Goal: Information Seeking & Learning: Learn about a topic

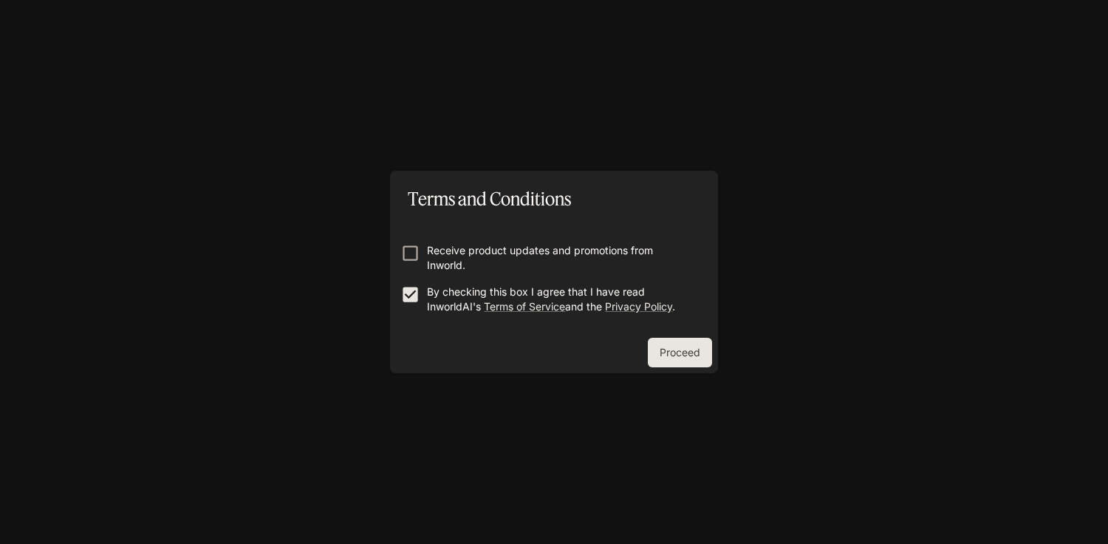
click at [674, 355] on button "Proceed" at bounding box center [680, 353] width 64 height 30
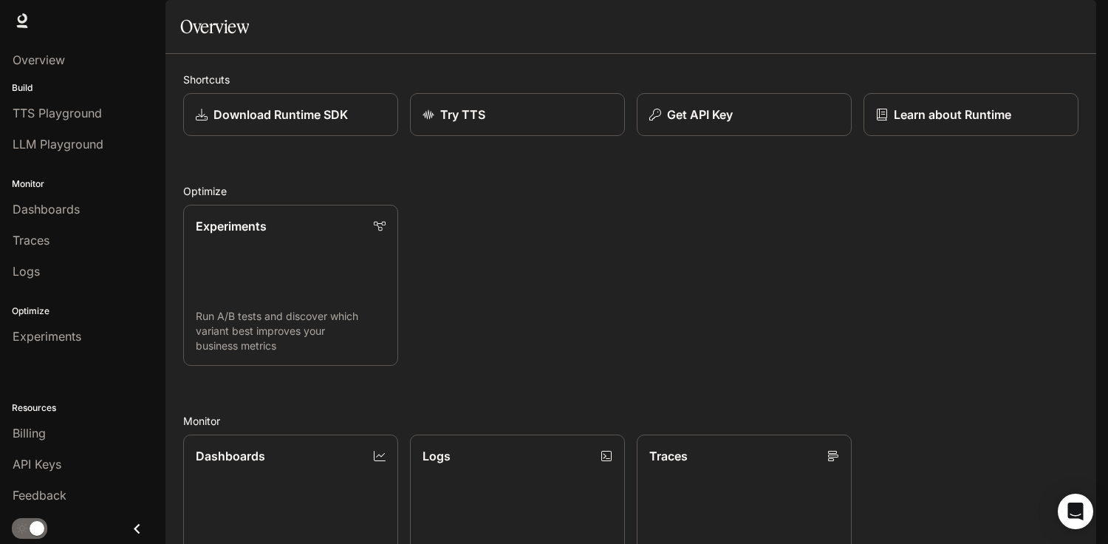
scroll to position [347, 0]
click at [28, 59] on span "Overview" at bounding box center [39, 60] width 52 height 18
click at [27, 21] on icon at bounding box center [22, 20] width 15 height 15
click at [30, 64] on span "Overview" at bounding box center [39, 60] width 52 height 18
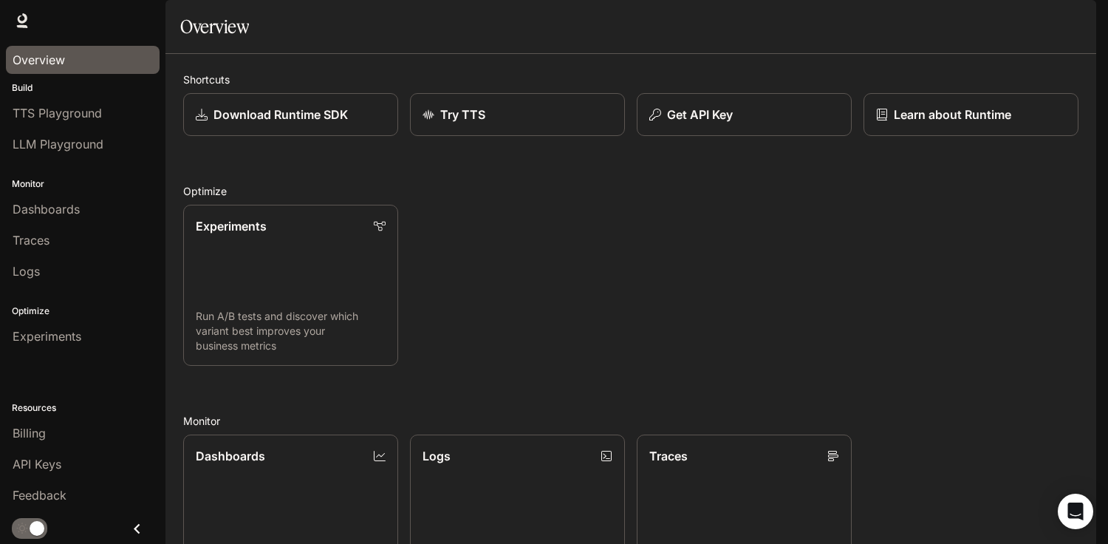
scroll to position [347, 0]
click at [256, 446] on p "Dashboards" at bounding box center [230, 455] width 70 height 18
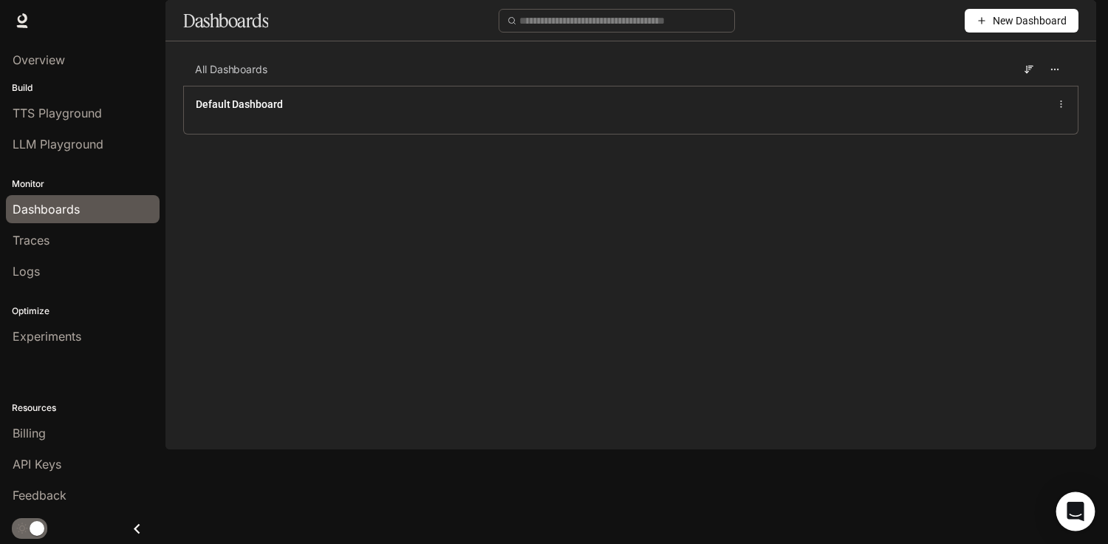
click at [1075, 509] on icon "Open Intercom Messenger" at bounding box center [1075, 511] width 17 height 19
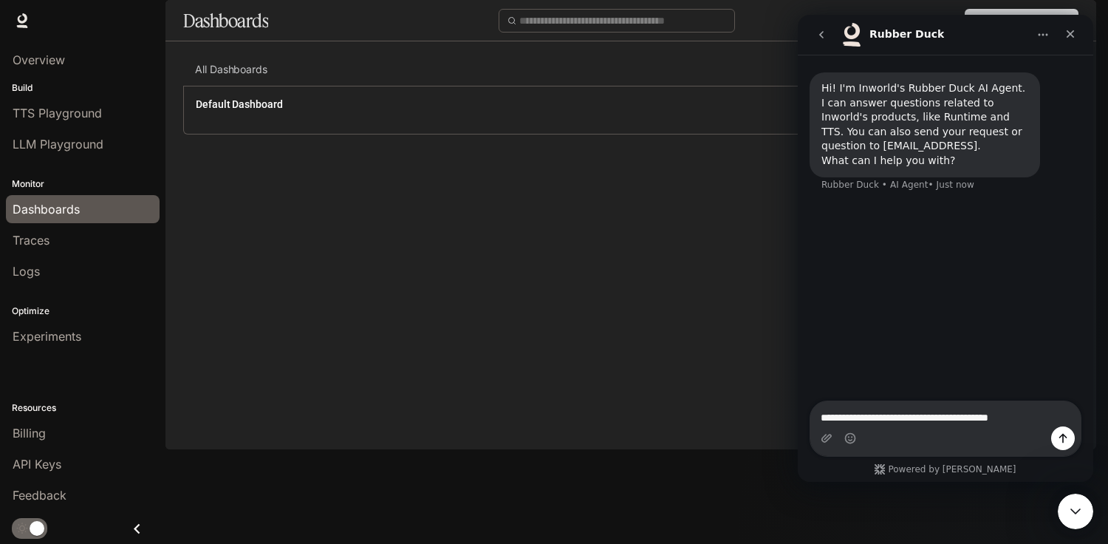
type textarea "**********"
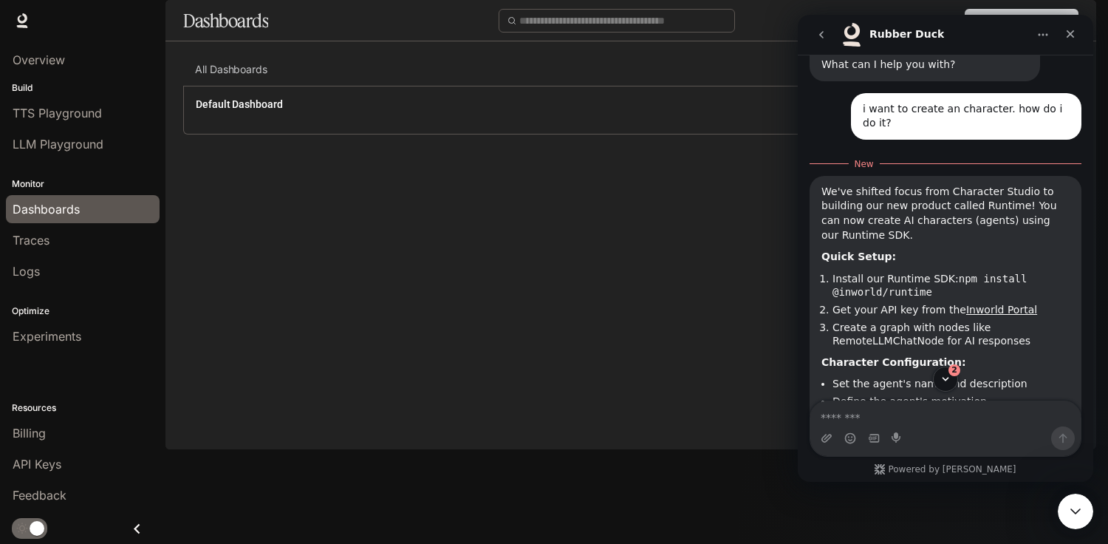
scroll to position [168, 0]
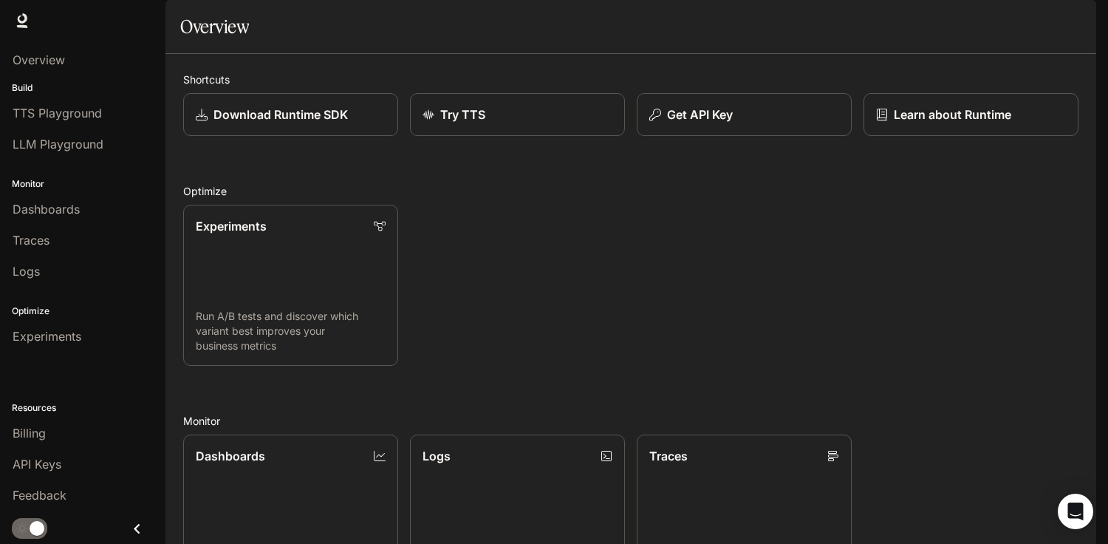
click at [946, 23] on span "Runtime" at bounding box center [936, 21] width 42 height 18
click at [997, 17] on span "Documentation" at bounding box center [1010, 21] width 73 height 18
